Goal: Information Seeking & Learning: Compare options

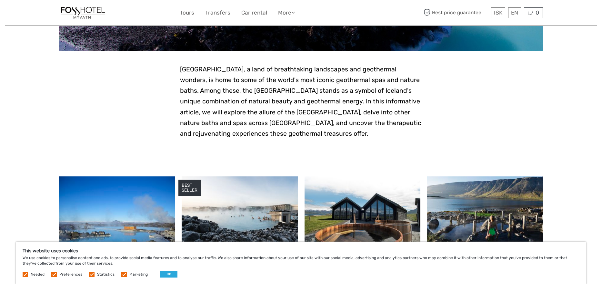
scroll to position [177, 0]
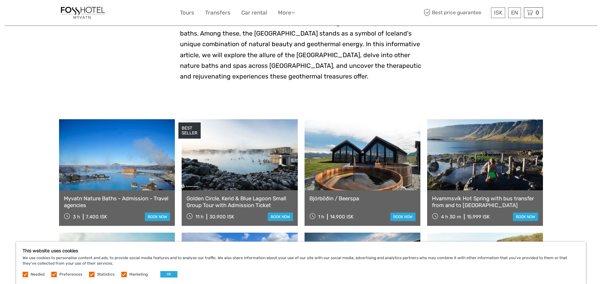
click at [117, 179] on link at bounding box center [117, 154] width 116 height 71
click at [267, 170] on link at bounding box center [240, 154] width 116 height 71
click at [357, 183] on link at bounding box center [363, 154] width 116 height 71
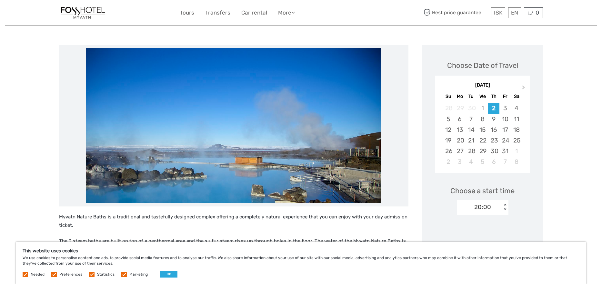
scroll to position [64, 0]
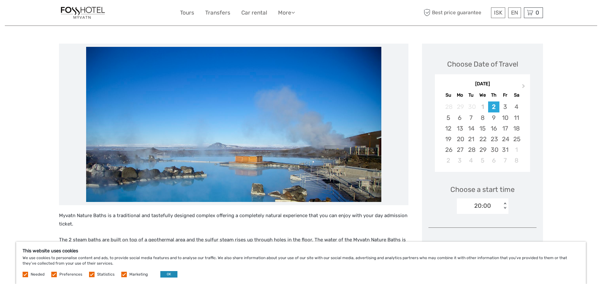
click at [172, 276] on button "OK" at bounding box center [168, 274] width 17 height 6
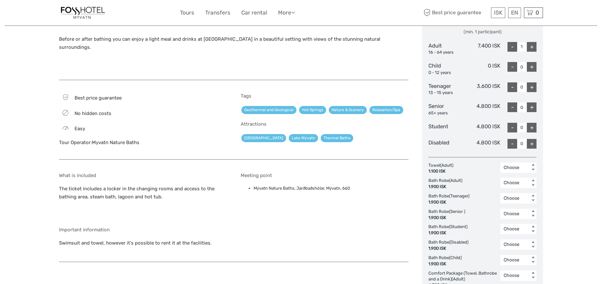
scroll to position [306, 0]
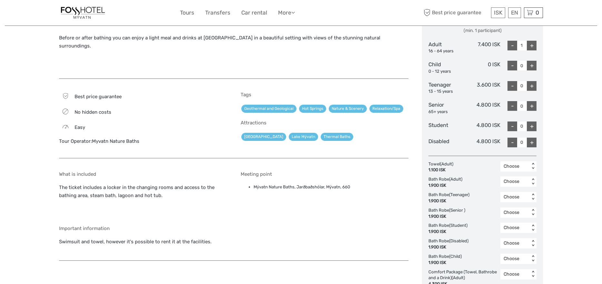
click at [532, 163] on div "< >" at bounding box center [533, 166] width 5 height 7
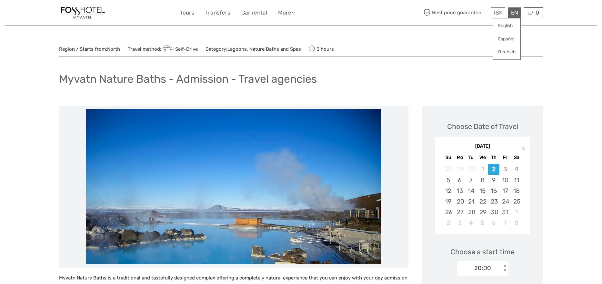
scroll to position [3, 0]
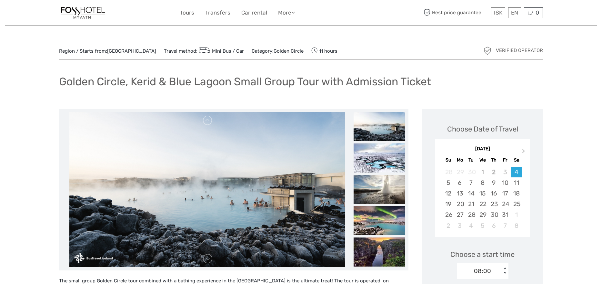
scroll to position [9, 0]
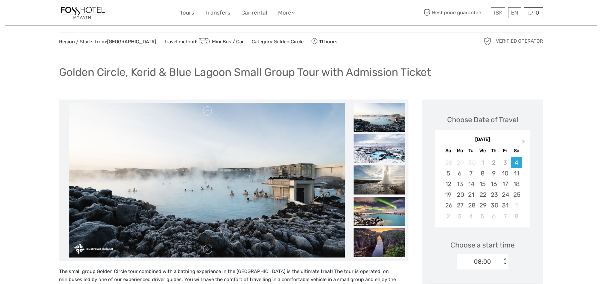
click at [387, 115] on img at bounding box center [380, 117] width 52 height 29
click at [391, 162] on img at bounding box center [380, 148] width 52 height 29
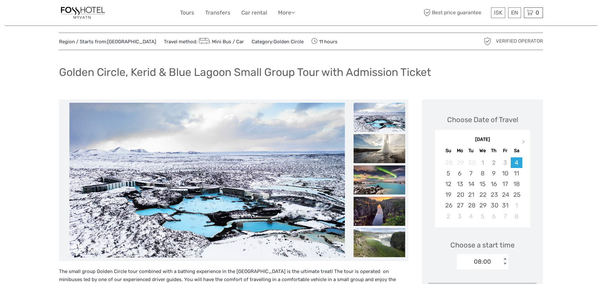
scroll to position [15, 0]
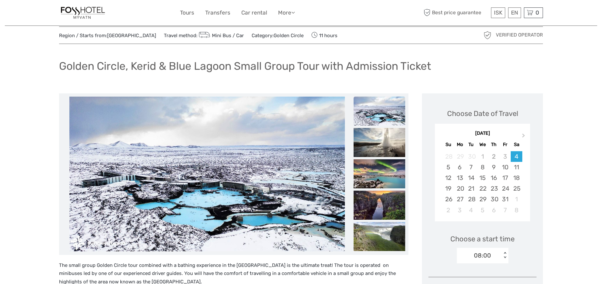
click at [384, 110] on img at bounding box center [380, 111] width 52 height 29
click at [389, 149] on img at bounding box center [380, 142] width 52 height 29
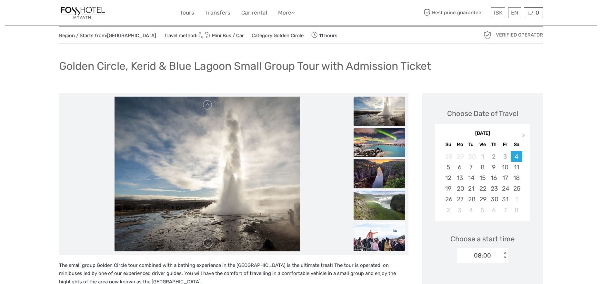
click at [394, 150] on img at bounding box center [380, 142] width 52 height 29
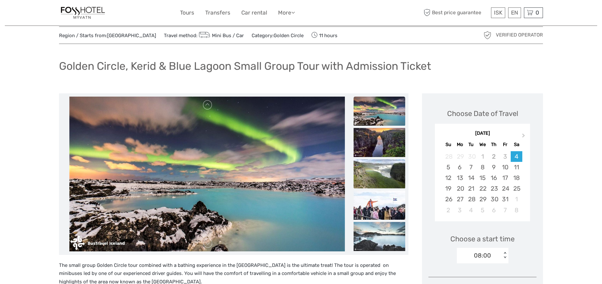
click at [384, 168] on img at bounding box center [380, 173] width 52 height 29
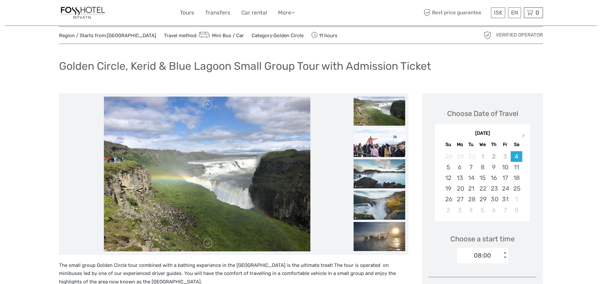
click at [376, 150] on img at bounding box center [380, 142] width 52 height 29
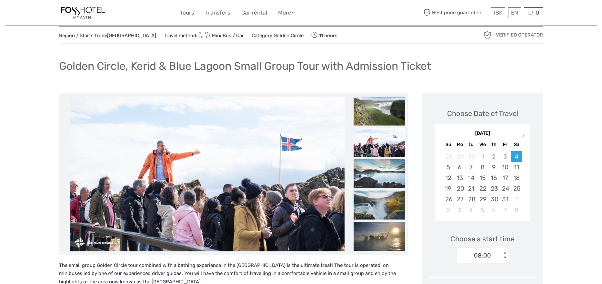
click at [376, 173] on img at bounding box center [380, 173] width 52 height 29
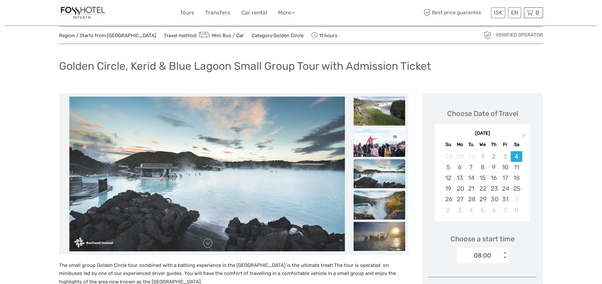
click at [383, 201] on img at bounding box center [380, 204] width 52 height 29
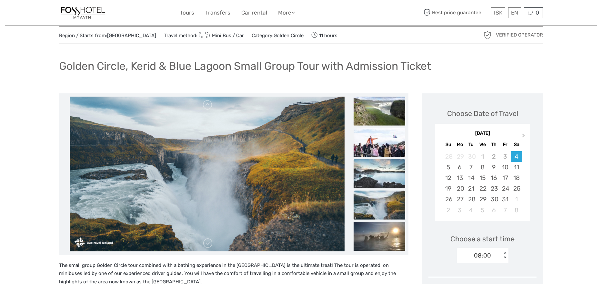
click at [385, 166] on img at bounding box center [380, 173] width 52 height 29
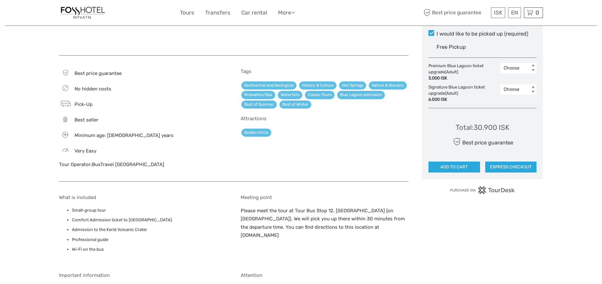
scroll to position [0, 0]
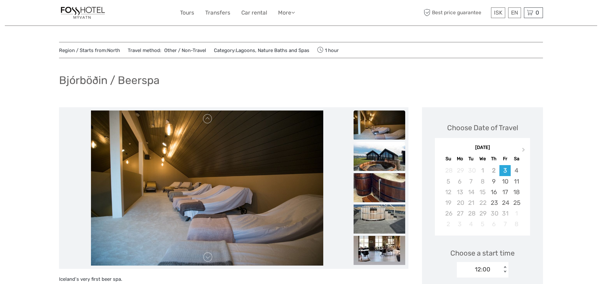
click at [373, 148] on img at bounding box center [380, 156] width 52 height 29
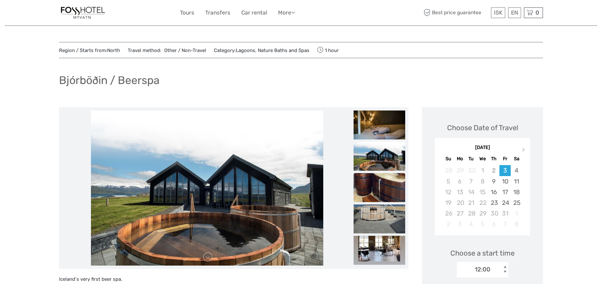
click at [378, 190] on img at bounding box center [380, 187] width 52 height 29
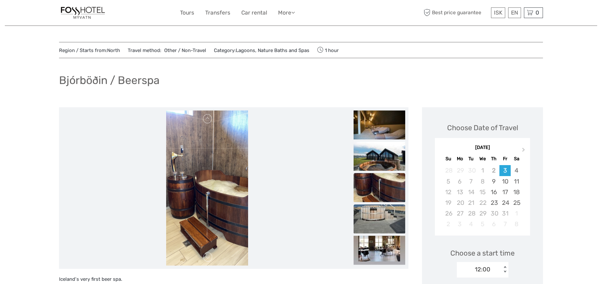
click at [386, 215] on img at bounding box center [380, 218] width 52 height 29
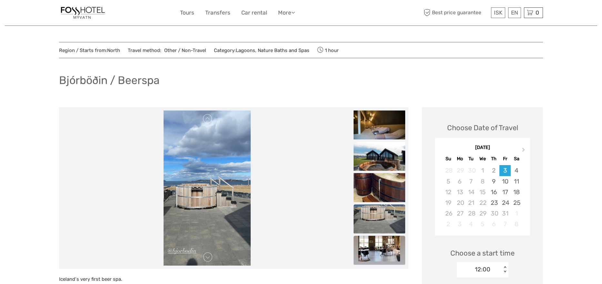
click at [388, 252] on img at bounding box center [380, 250] width 52 height 29
